Goal: Transaction & Acquisition: Book appointment/travel/reservation

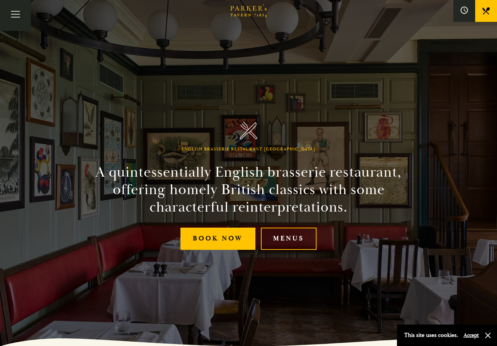
click at [297, 243] on link "Menus" at bounding box center [289, 239] width 56 height 22
click at [290, 250] on link "Menus" at bounding box center [289, 239] width 56 height 22
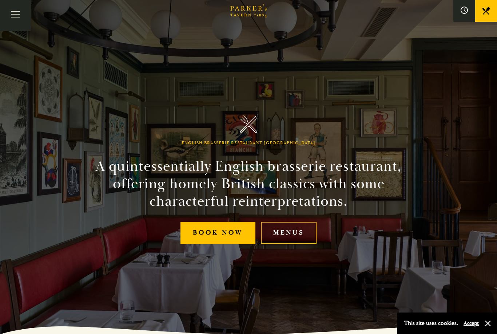
click at [213, 244] on link "Book Now" at bounding box center [218, 233] width 75 height 22
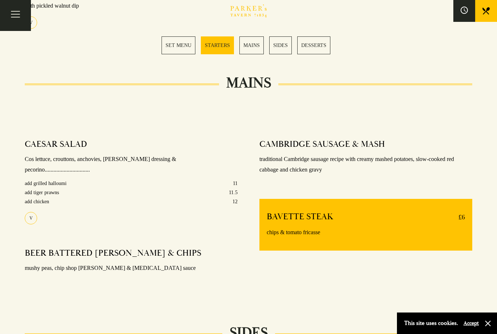
scroll to position [497, 0]
click at [480, 219] on div "CAMBRIDGE SAUSAGE & MASH traditional Cambridge sausage recipe with creamy mashe…" at bounding box center [366, 215] width 235 height 163
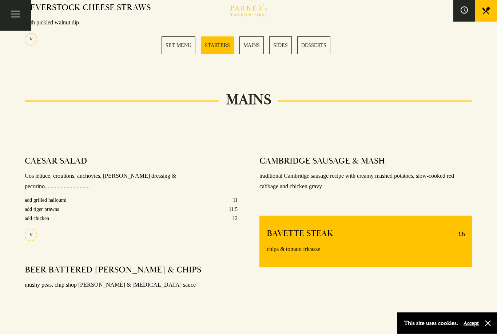
scroll to position [481, 0]
click at [261, 44] on link "MAINS" at bounding box center [252, 45] width 24 height 18
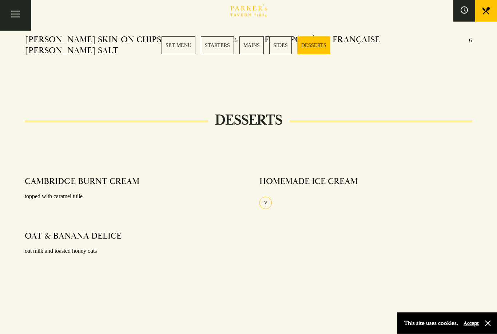
scroll to position [852, 0]
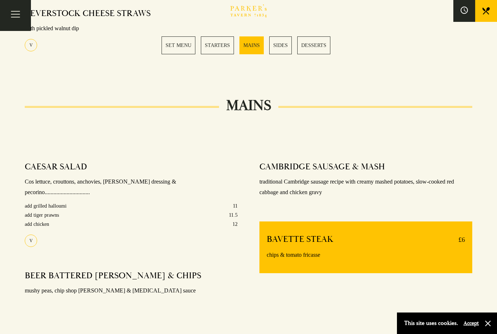
scroll to position [474, 0]
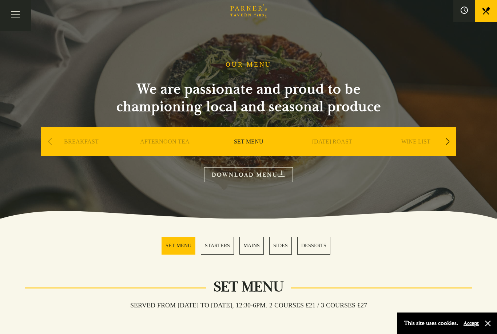
click at [246, 175] on link "DOWNLOAD MENU" at bounding box center [248, 174] width 89 height 15
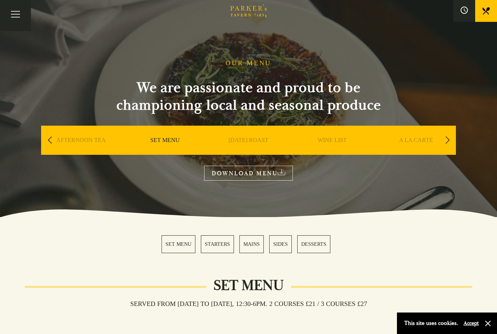
click at [415, 140] on link "A LA CARTE" at bounding box center [416, 151] width 34 height 29
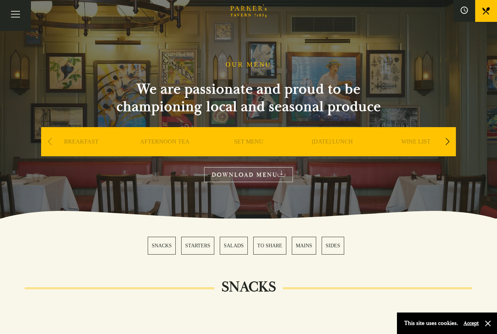
click at [307, 245] on link "MAINS" at bounding box center [304, 246] width 24 height 18
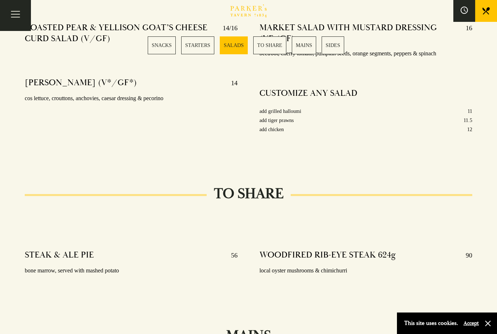
scroll to position [960, 0]
